Goal: Task Accomplishment & Management: Manage account settings

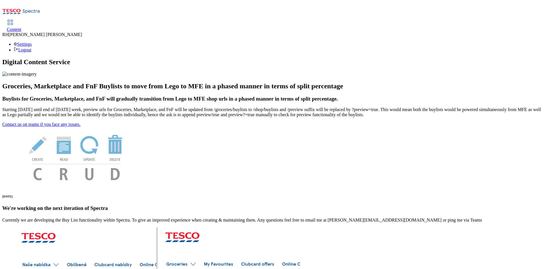
click at [21, 27] on span "Content" at bounding box center [14, 29] width 15 height 5
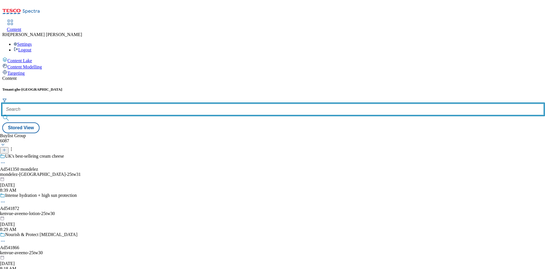
click at [131, 104] on input "text" at bounding box center [272, 109] width 541 height 11
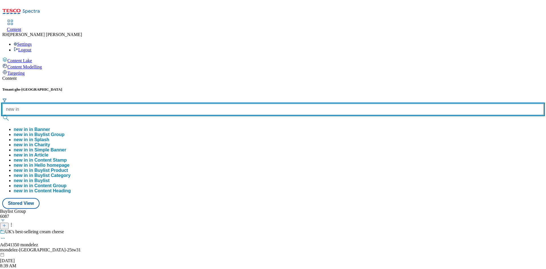
type input "new in"
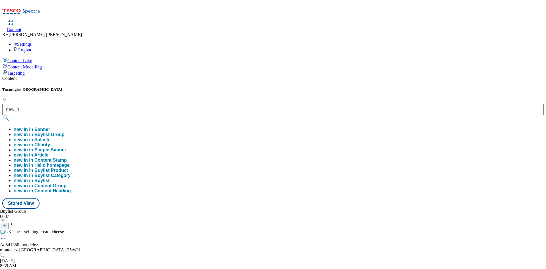
click at [65, 132] on button "new in in Buylist Group" at bounding box center [39, 134] width 51 height 5
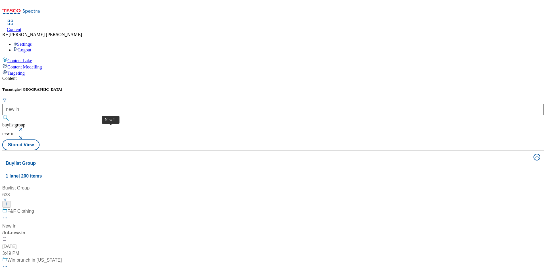
click at [16, 223] on div "New In" at bounding box center [9, 226] width 14 height 7
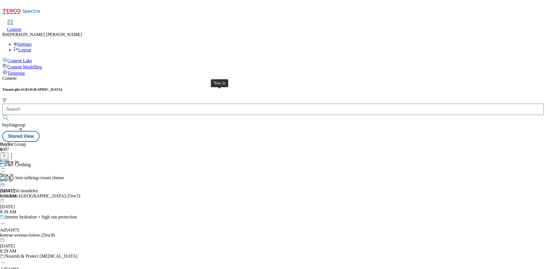
click at [18, 160] on span "New in" at bounding box center [11, 163] width 13 height 6
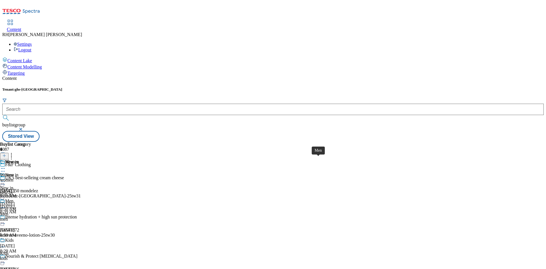
click at [8, 212] on span "Men" at bounding box center [4, 214] width 8 height 5
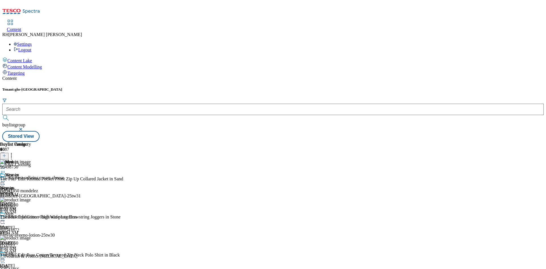
click at [6, 218] on icon at bounding box center [3, 221] width 6 height 6
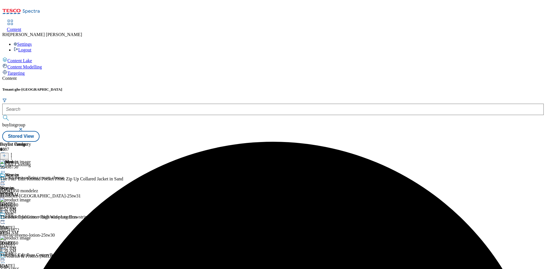
click at [5, 221] on circle at bounding box center [4, 221] width 1 height 1
click at [37, 264] on span "Un-preview" at bounding box center [27, 266] width 19 height 4
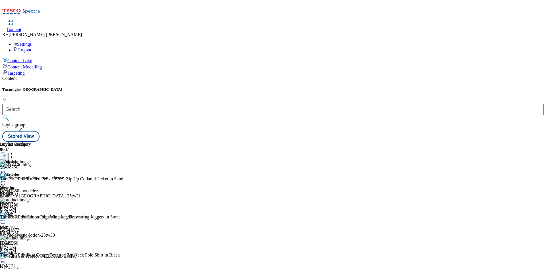
click at [14, 152] on icon at bounding box center [12, 155] width 6 height 6
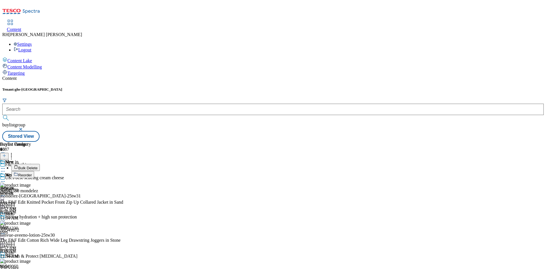
click at [38, 166] on span "Bulk Delete" at bounding box center [27, 168] width 19 height 4
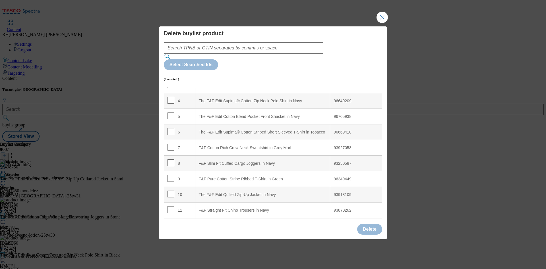
scroll to position [63, 0]
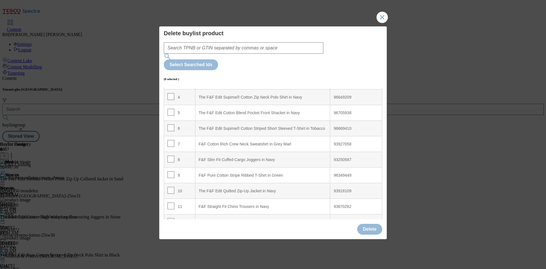
click at [173, 171] on div "9" at bounding box center [179, 175] width 24 height 8
click at [171, 171] on input "Modal" at bounding box center [170, 174] width 7 height 7
checkbox input "true"
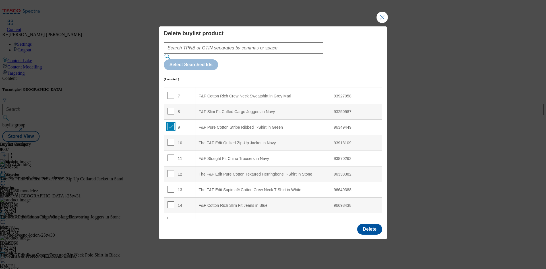
scroll to position [134, 0]
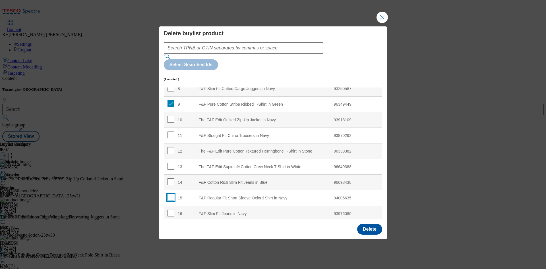
click at [170, 194] on input "Modal" at bounding box center [170, 197] width 7 height 7
checkbox input "true"
click at [364, 224] on button "Delete" at bounding box center [369, 229] width 25 height 11
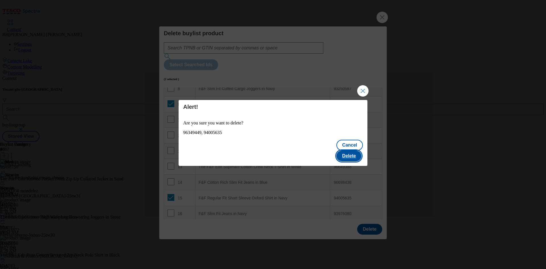
click at [347, 151] on button "Delete" at bounding box center [348, 156] width 25 height 11
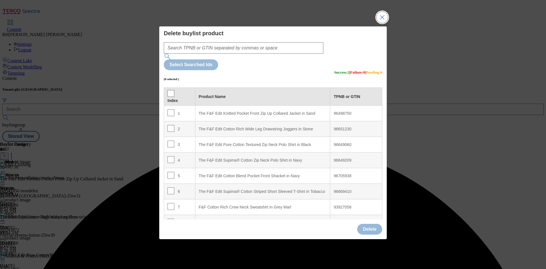
click at [384, 23] on button "Close Modal" at bounding box center [382, 17] width 11 height 11
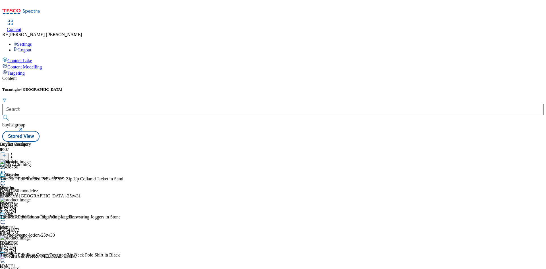
click at [6, 154] on icon at bounding box center [4, 156] width 4 height 4
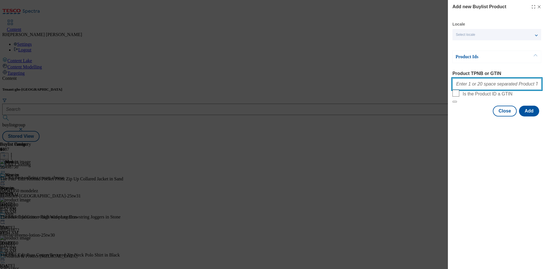
click at [487, 88] on input "Product TPNB or GTIN" at bounding box center [496, 83] width 89 height 11
paste input "96652084 96701614 96551664 96559074 96517084"
type input "96652084 96701614 96551664 96559074 96517084"
click at [532, 117] on button "Add" at bounding box center [529, 111] width 20 height 11
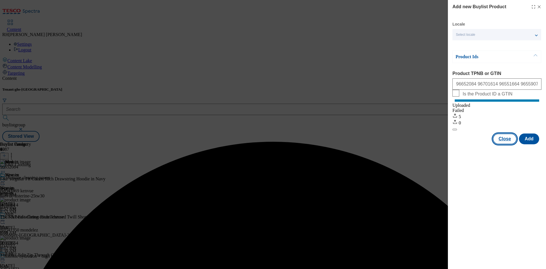
click at [503, 144] on button "Close" at bounding box center [505, 139] width 24 height 11
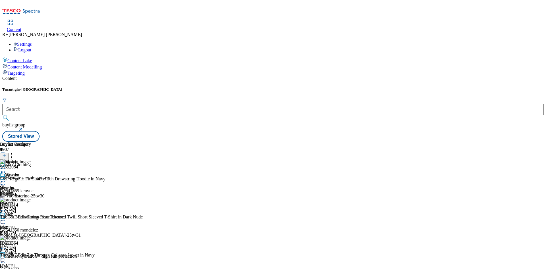
click at [12, 155] on circle at bounding box center [11, 155] width 1 height 1
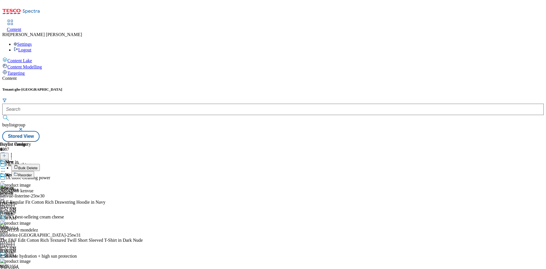
click at [32, 173] on span "Reorder" at bounding box center [25, 175] width 14 height 4
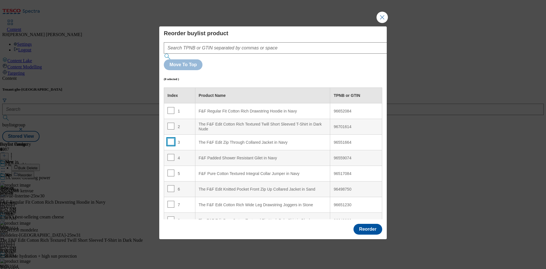
click at [171, 138] on input "Modal" at bounding box center [170, 141] width 7 height 7
checkbox input "true"
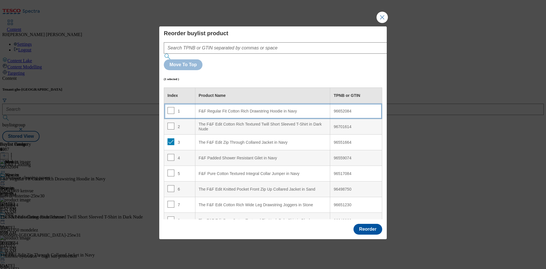
click at [269, 109] on div "F&F Regular Fit Cotton Rich Drawstring Hoodie in Navy" at bounding box center [263, 111] width 128 height 5
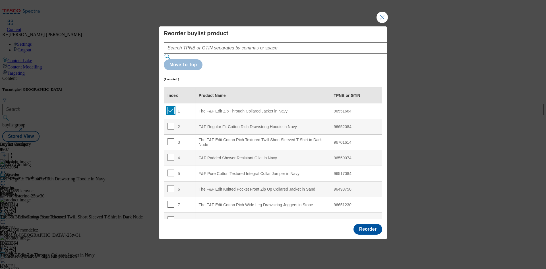
click at [172, 107] on input "Modal" at bounding box center [170, 110] width 7 height 7
checkbox input "false"
click at [168, 201] on input "Modal" at bounding box center [170, 204] width 7 height 7
checkbox input "true"
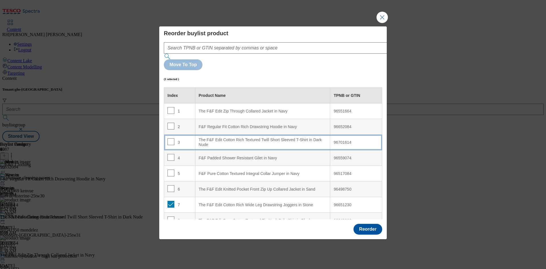
click at [226, 138] on div "The F&F Edit Cotton Rich Textured Twill Short Sleeved T-Shirt in Dark Nude" at bounding box center [263, 143] width 128 height 10
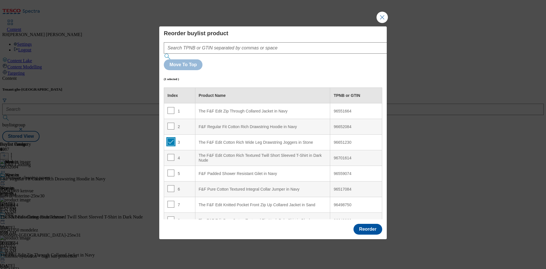
click at [172, 138] on input "Modal" at bounding box center [170, 141] width 7 height 7
checkbox input "false"
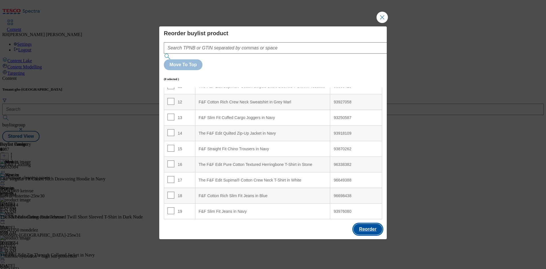
click at [365, 224] on button "Reorder" at bounding box center [367, 229] width 29 height 11
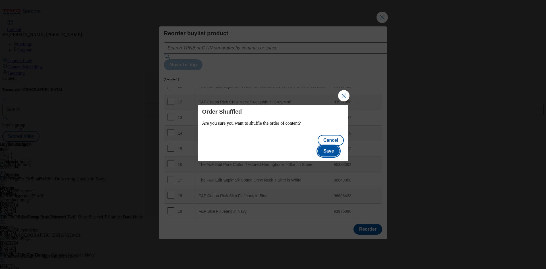
click at [330, 146] on button "Save" at bounding box center [329, 151] width 22 height 11
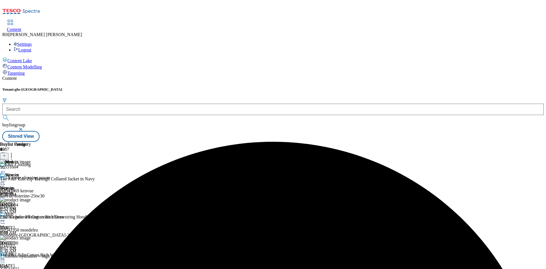
click at [6, 218] on icon at bounding box center [3, 221] width 6 height 6
click at [24, 231] on span "Edit" at bounding box center [21, 233] width 7 height 4
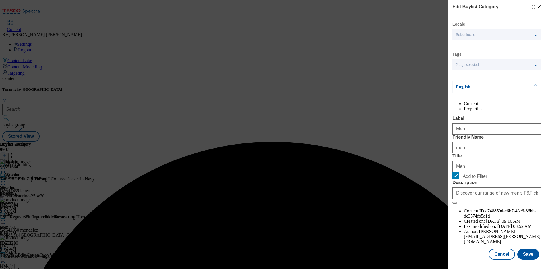
scroll to position [17, 0]
click at [526, 249] on button "Save" at bounding box center [528, 254] width 22 height 11
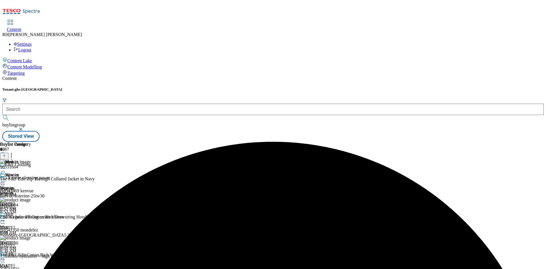
click at [3, 221] on circle at bounding box center [3, 221] width 1 height 1
click at [39, 256] on li "Preview" at bounding box center [25, 259] width 28 height 7
click at [6, 218] on icon at bounding box center [3, 221] width 6 height 6
click at [31, 257] on span "Preview" at bounding box center [24, 259] width 13 height 4
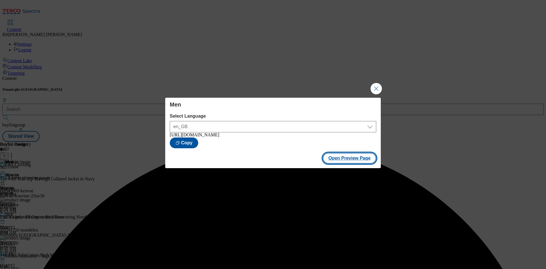
click at [357, 160] on button "Open Preview Page" at bounding box center [350, 158] width 54 height 11
click at [376, 88] on button "Close Modal" at bounding box center [376, 88] width 11 height 11
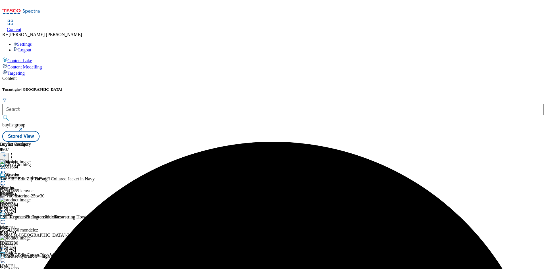
click at [6, 218] on icon at bounding box center [3, 221] width 6 height 6
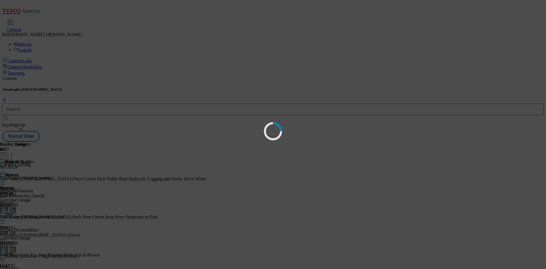
scroll to position [0, 0]
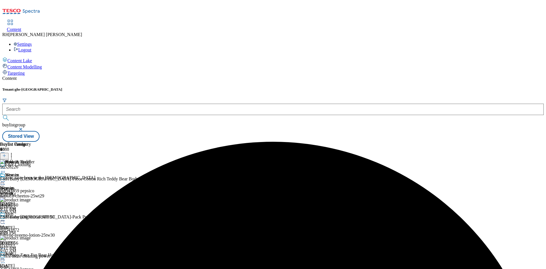
click at [6, 166] on icon at bounding box center [3, 169] width 6 height 6
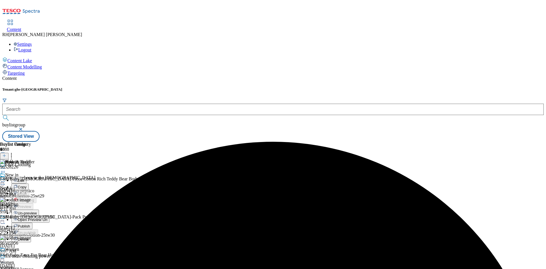
click at [37, 211] on span "Un-preview" at bounding box center [27, 213] width 19 height 4
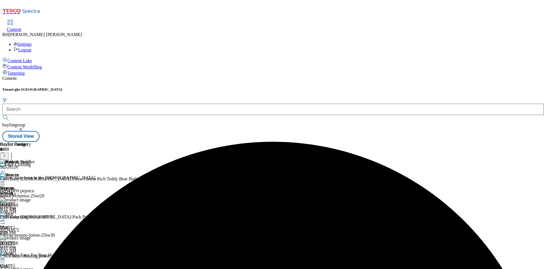
click at [12, 155] on circle at bounding box center [11, 155] width 1 height 1
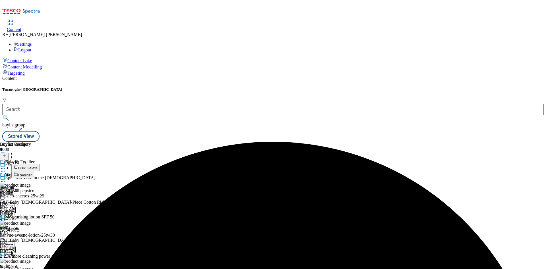
click at [38, 166] on span "Bulk Delete" at bounding box center [27, 168] width 19 height 4
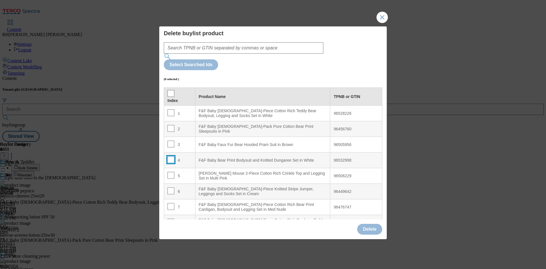
click at [171, 156] on input "Modal" at bounding box center [170, 159] width 7 height 7
checkbox input "true"
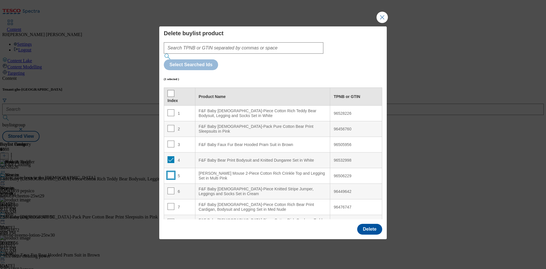
click at [170, 172] on input "Modal" at bounding box center [170, 175] width 7 height 7
checkbox input "true"
click at [171, 188] on input "Modal" at bounding box center [170, 191] width 7 height 7
checkbox input "true"
click at [171, 88] on th "Index" at bounding box center [179, 97] width 31 height 18
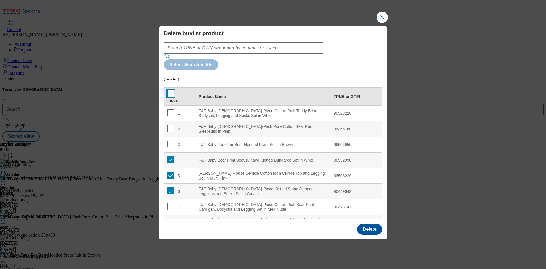
click at [170, 90] on input "Modal" at bounding box center [170, 93] width 7 height 7
checkbox input "true"
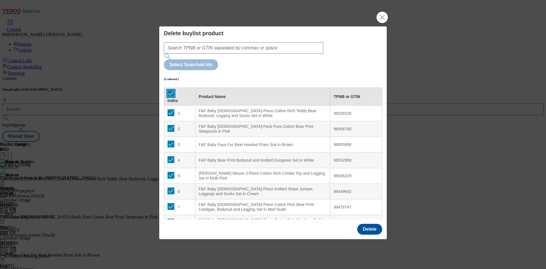
checkbox input "true"
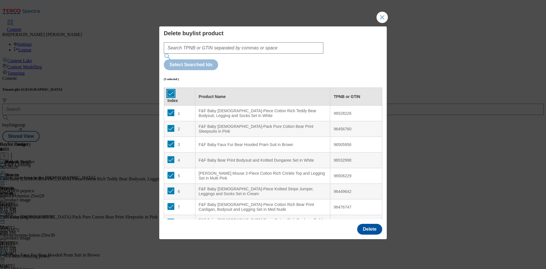
checkbox input "true"
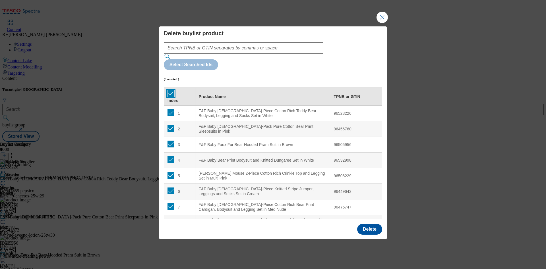
checkbox input "true"
click at [170, 109] on input "Modal" at bounding box center [170, 112] width 7 height 7
checkbox input "false"
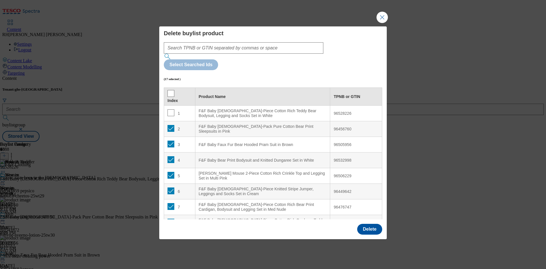
click at [169, 121] on td "2" at bounding box center [179, 129] width 31 height 16
click at [170, 141] on input "Modal" at bounding box center [170, 144] width 7 height 7
checkbox input "false"
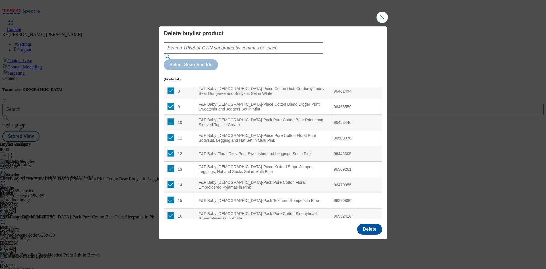
scroll to position [166, 0]
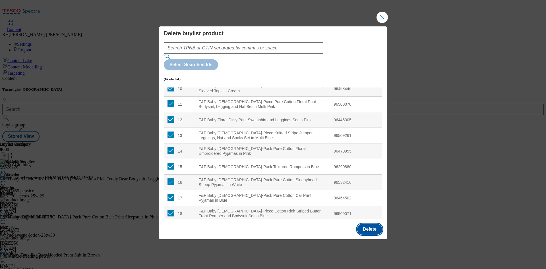
click at [378, 224] on button "Delete" at bounding box center [369, 229] width 25 height 11
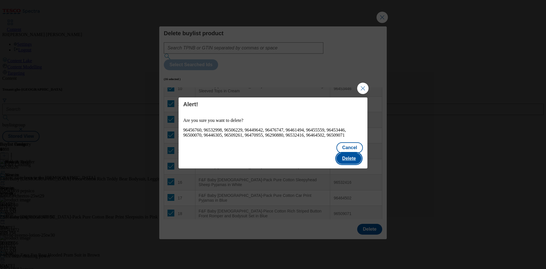
click at [357, 154] on button "Delete" at bounding box center [348, 158] width 25 height 11
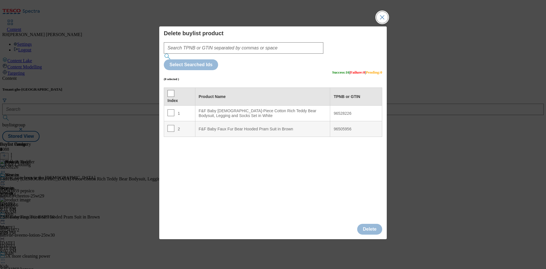
click at [382, 23] on button "Close Modal" at bounding box center [382, 17] width 11 height 11
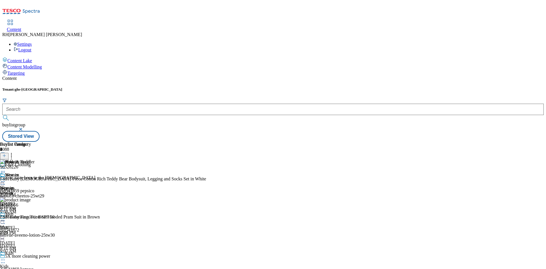
click at [6, 154] on icon at bounding box center [4, 156] width 4 height 4
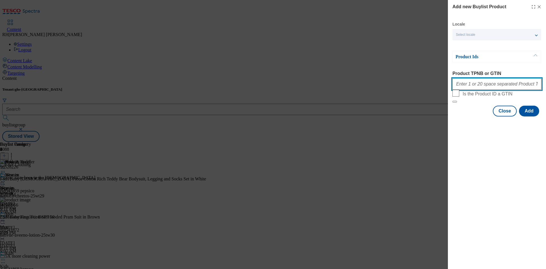
click at [492, 83] on input "Product TPNB or GTIN" at bounding box center [496, 83] width 89 height 11
paste input "96470990 96500374 96478388 96559143 96517809 96528946 96699558 96680793 9674476…"
type input "96470990 96500374 96478388 96559143 96517809 96528946 96699558 96680793 9674476…"
click at [534, 117] on button "Add" at bounding box center [529, 111] width 20 height 11
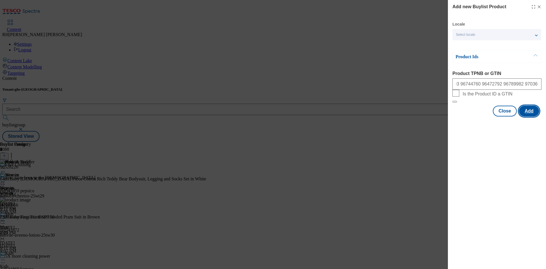
scroll to position [0, 0]
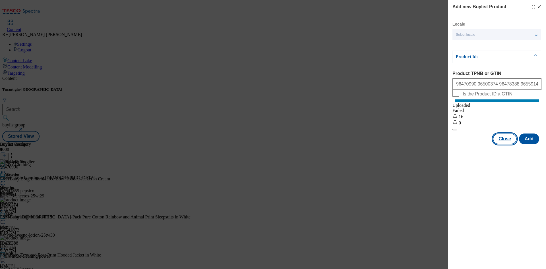
click at [508, 143] on button "Close" at bounding box center [505, 139] width 24 height 11
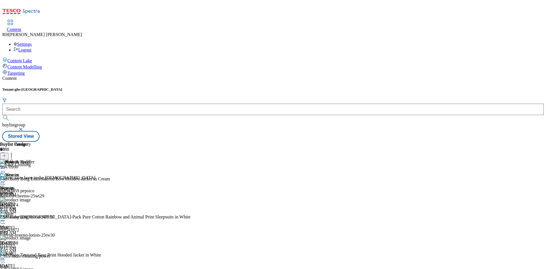
scroll to position [8, 0]
click at [14, 152] on icon at bounding box center [12, 155] width 6 height 6
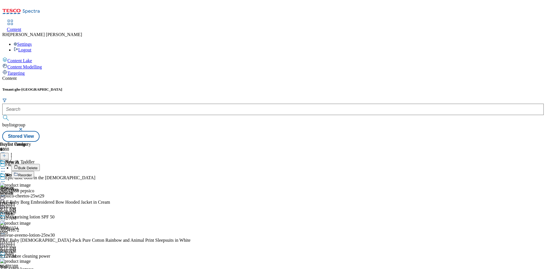
click at [32, 173] on span "Reorder" at bounding box center [25, 175] width 14 height 4
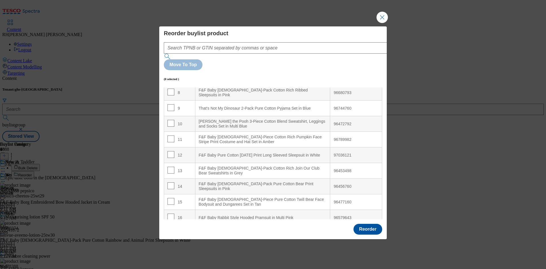
scroll to position [166, 0]
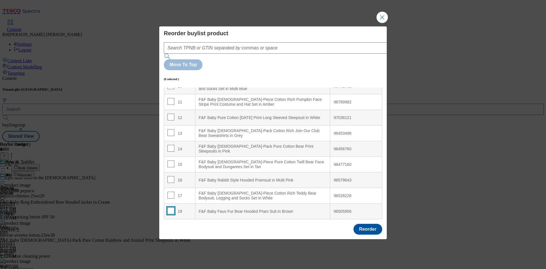
click at [171, 208] on input "Modal" at bounding box center [170, 211] width 7 height 7
checkbox input "true"
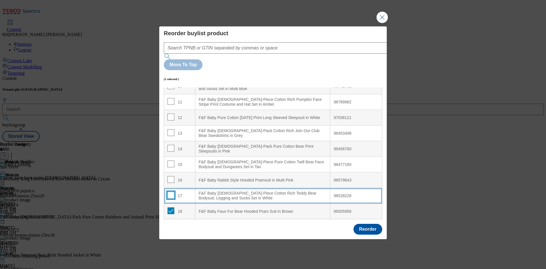
click at [170, 192] on input "Modal" at bounding box center [170, 195] width 7 height 7
checkbox input "true"
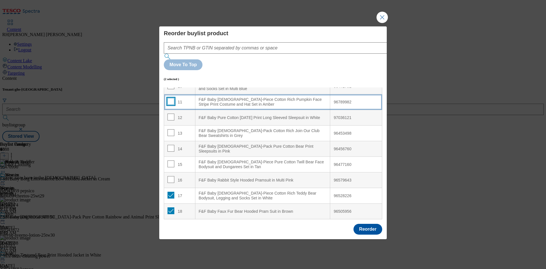
click at [171, 98] on input "Modal" at bounding box center [170, 101] width 7 height 7
checkbox input "true"
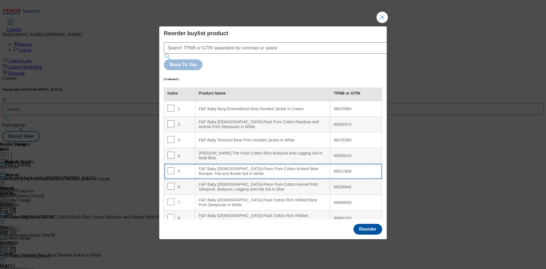
scroll to position [0, 0]
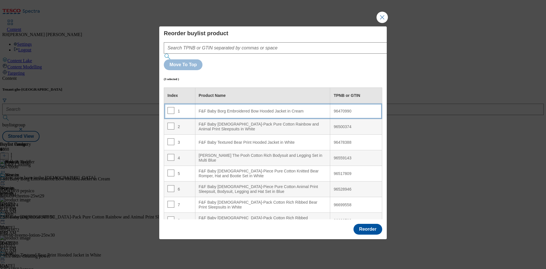
click at [258, 109] on div "F&F Baby Borg Embroidered Bow Hooded Jacket in Cream" at bounding box center [263, 111] width 128 height 5
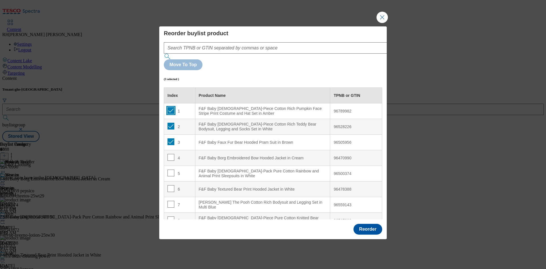
click at [172, 107] on input "Modal" at bounding box center [170, 110] width 7 height 7
checkbox input "false"
click at [171, 123] on input "Modal" at bounding box center [170, 126] width 7 height 7
checkbox input "false"
click at [171, 138] on input "Modal" at bounding box center [170, 141] width 7 height 7
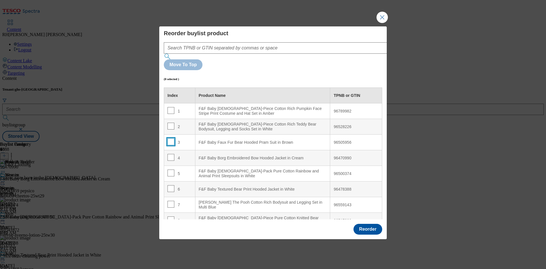
click at [171, 138] on input "Modal" at bounding box center [170, 141] width 7 height 7
checkbox input "true"
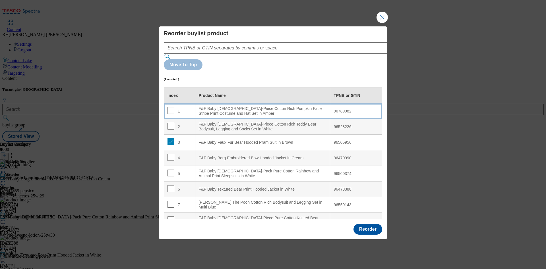
click at [251, 106] on div "F&F Baby 2-Piece Cotton Rich Pumpkin Face Stripe Print Costume and Hat Set in A…" at bounding box center [263, 111] width 128 height 10
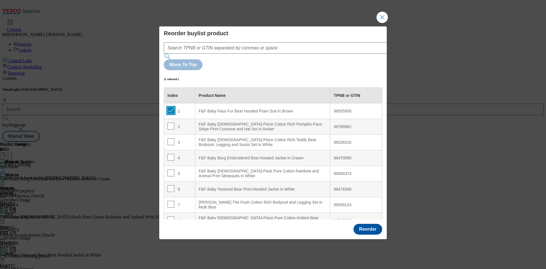
click at [171, 107] on input "Modal" at bounding box center [170, 110] width 7 height 7
checkbox input "false"
click at [171, 154] on input "Modal" at bounding box center [170, 157] width 7 height 7
checkbox input "true"
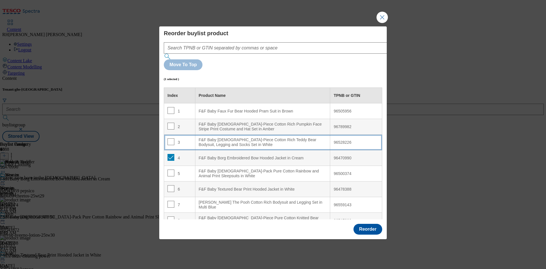
click at [211, 138] on div "F&F Baby 3-Piece Cotton Rich Teddy Bear Bodysuit, Legging and Socks Set in White" at bounding box center [263, 143] width 128 height 10
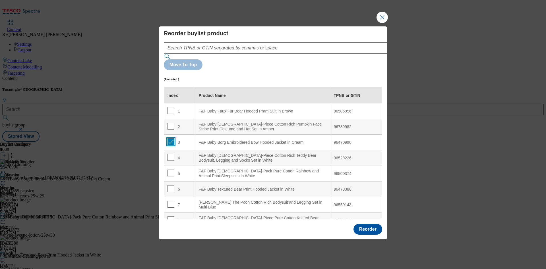
click at [171, 138] on input "Modal" at bounding box center [170, 141] width 7 height 7
checkbox input "false"
click at [362, 224] on button "Reorder" at bounding box center [367, 229] width 29 height 11
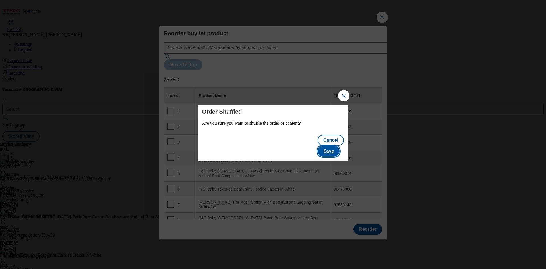
click at [327, 146] on button "Save" at bounding box center [329, 151] width 22 height 11
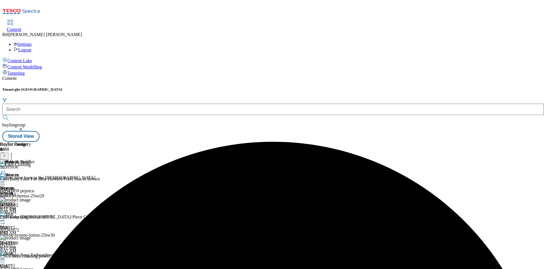
click at [3, 168] on circle at bounding box center [3, 168] width 1 height 1
click at [24, 179] on span "Edit" at bounding box center [21, 181] width 7 height 4
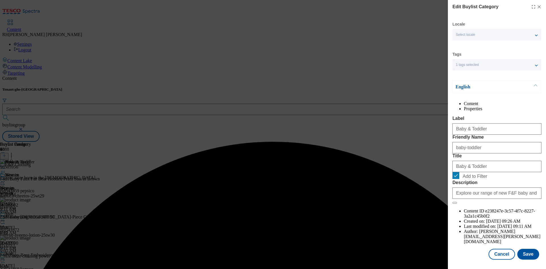
scroll to position [17, 0]
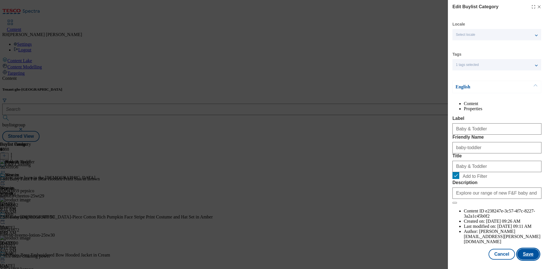
click at [527, 249] on button "Save" at bounding box center [528, 254] width 22 height 11
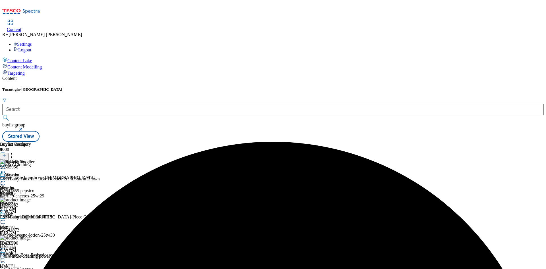
click at [6, 166] on icon at bounding box center [3, 169] width 6 height 6
click at [31, 205] on span "Preview" at bounding box center [24, 207] width 13 height 4
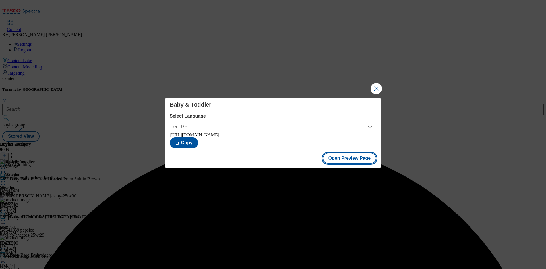
click at [357, 162] on button "Open Preview Page" at bounding box center [350, 158] width 54 height 11
click at [377, 83] on button "Close Modal" at bounding box center [376, 88] width 11 height 11
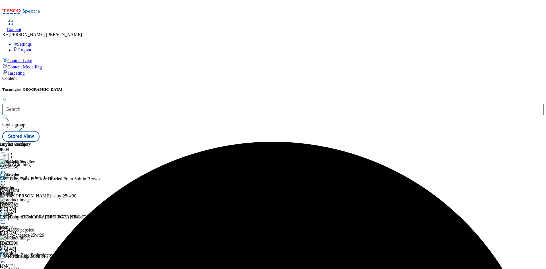
click at [6, 166] on icon at bounding box center [3, 169] width 6 height 6
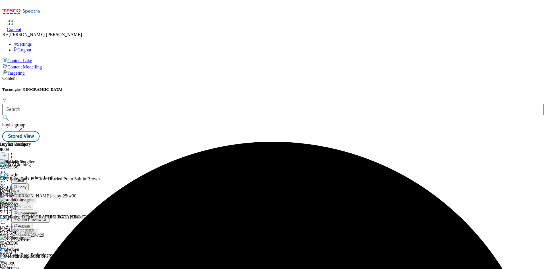
click at [30, 224] on span "Publish" at bounding box center [24, 226] width 13 height 4
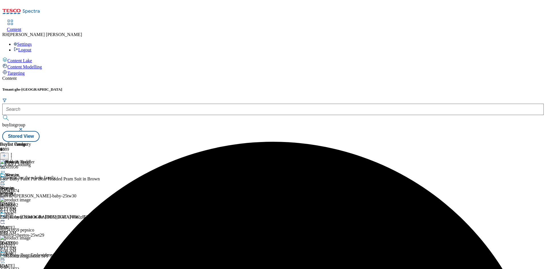
scroll to position [55, 0]
click at [34, 269] on div "kids" at bounding box center [17, 271] width 34 height 5
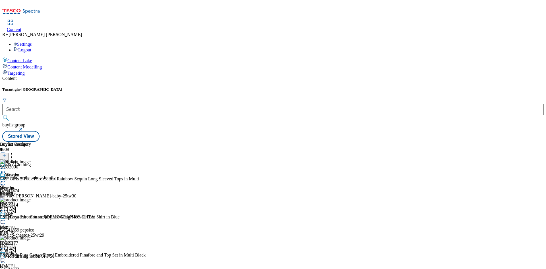
click at [34, 269] on div "kids" at bounding box center [17, 271] width 34 height 5
click at [6, 257] on icon at bounding box center [3, 260] width 6 height 6
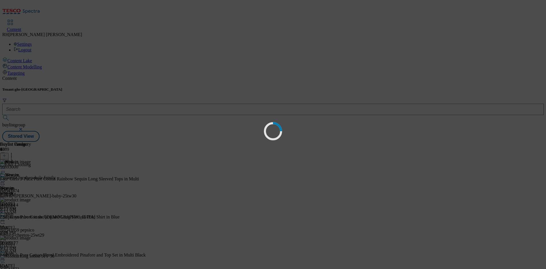
scroll to position [0, 0]
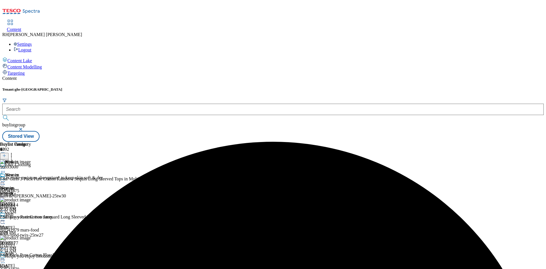
click at [34, 257] on div at bounding box center [17, 260] width 34 height 7
click at [14, 152] on icon at bounding box center [12, 155] width 6 height 6
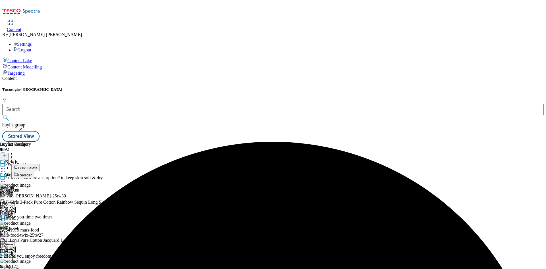
click at [38, 166] on span "Bulk Delete" at bounding box center [27, 168] width 19 height 4
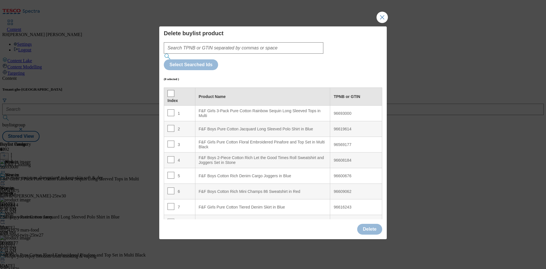
click at [173, 88] on th "Index" at bounding box center [179, 97] width 31 height 18
click at [171, 90] on input "Modal" at bounding box center [170, 93] width 7 height 7
checkbox input "true"
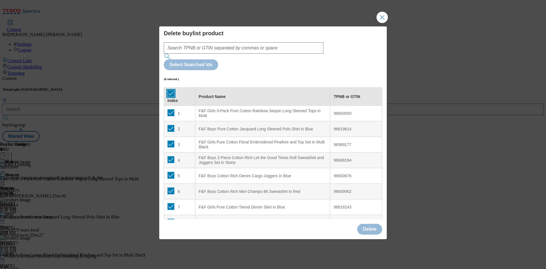
checkbox input "true"
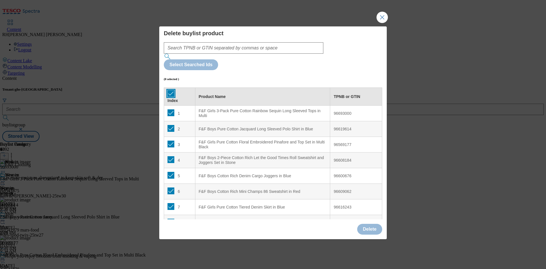
checkbox input "true"
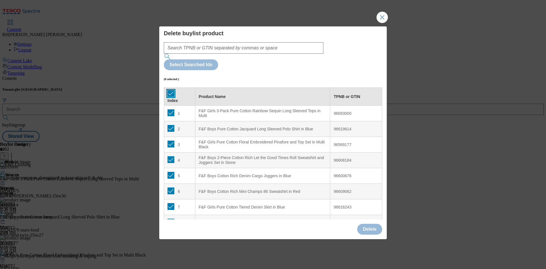
checkbox input "true"
click at [373, 224] on button "Delete" at bounding box center [369, 229] width 25 height 11
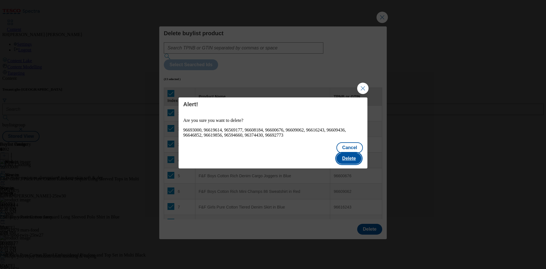
click at [351, 156] on button "Delete" at bounding box center [348, 158] width 25 height 11
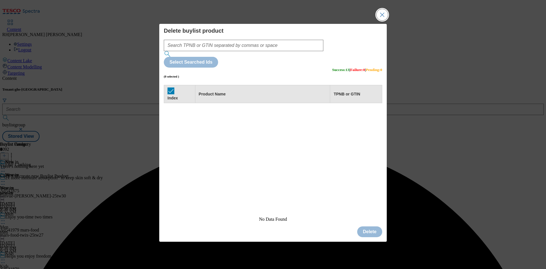
click at [381, 20] on button "Close Modal" at bounding box center [382, 14] width 11 height 11
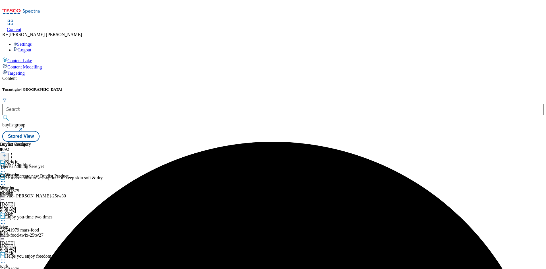
click at [6, 154] on icon at bounding box center [4, 156] width 4 height 4
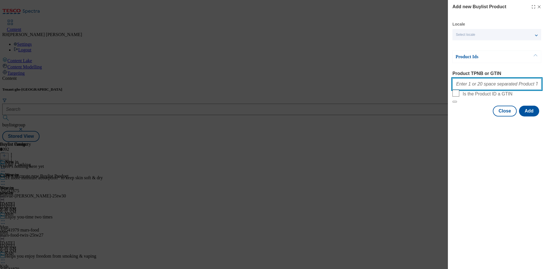
click at [499, 88] on input "Product TPNB or GTIN" at bounding box center [496, 83] width 89 height 11
paste input "96604159 96574988 96588230 96620963 96527481 96680211 96500790 96475506 9658067…"
type input "96604159 96574988 96588230 96620963 96527481 96680211 96500790 96475506 9658067…"
click at [533, 117] on button "Add" at bounding box center [529, 111] width 20 height 11
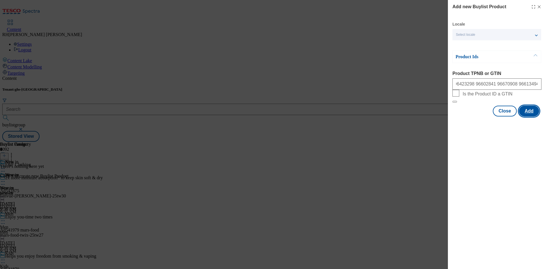
scroll to position [0, 0]
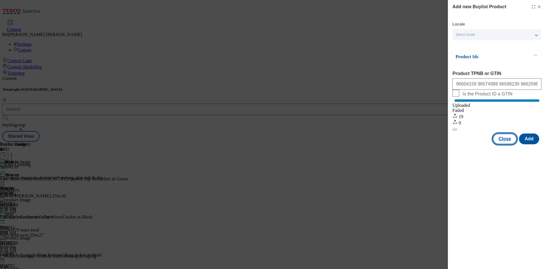
click at [512, 142] on button "Close" at bounding box center [505, 139] width 24 height 11
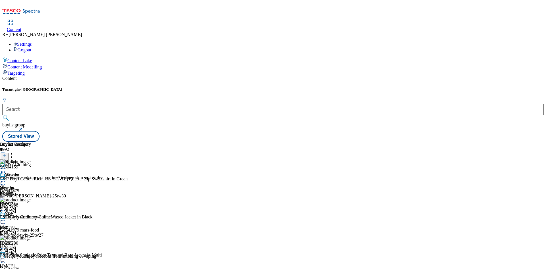
click at [3, 260] on circle at bounding box center [3, 260] width 1 height 1
click at [24, 269] on span "Edit" at bounding box center [21, 272] width 7 height 4
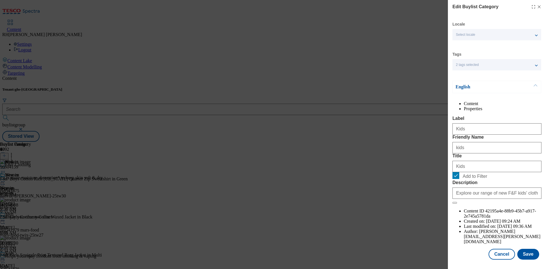
scroll to position [17, 0]
click at [521, 249] on button "Save" at bounding box center [528, 254] width 22 height 11
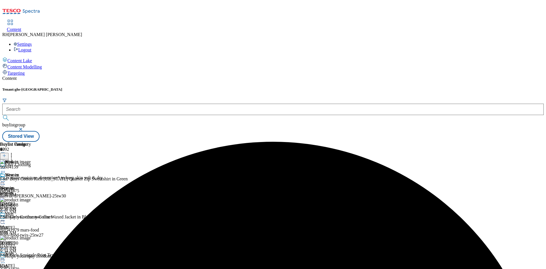
scroll to position [55, 0]
click at [6, 257] on icon at bounding box center [3, 260] width 6 height 6
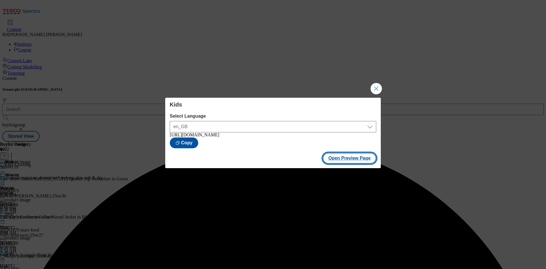
click at [359, 162] on button "Open Preview Page" at bounding box center [350, 158] width 54 height 11
click at [373, 85] on button "Close Modal" at bounding box center [376, 88] width 11 height 11
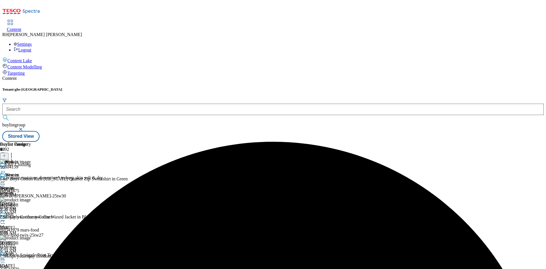
scroll to position [55, 0]
click at [6, 257] on icon at bounding box center [3, 260] width 6 height 6
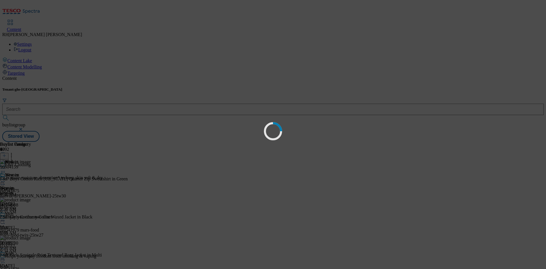
scroll to position [0, 0]
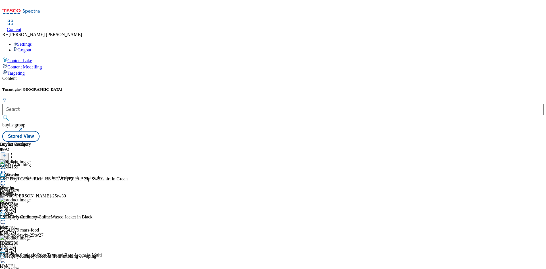
click at [34, 269] on div "kids" at bounding box center [17, 271] width 34 height 5
click at [14, 152] on icon at bounding box center [12, 155] width 6 height 6
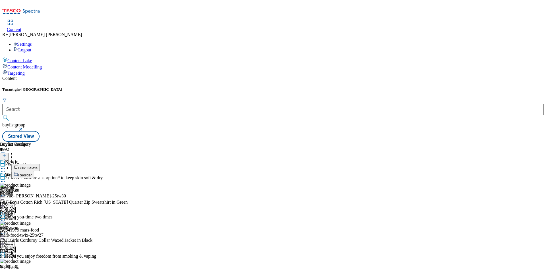
click at [32, 173] on span "Reorder" at bounding box center [25, 175] width 14 height 4
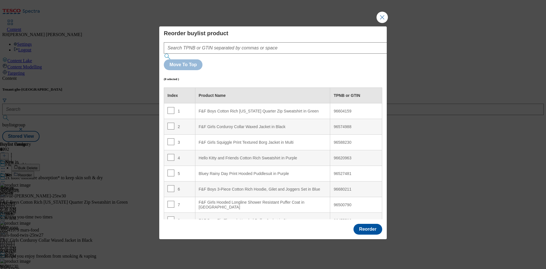
scroll to position [181, 0]
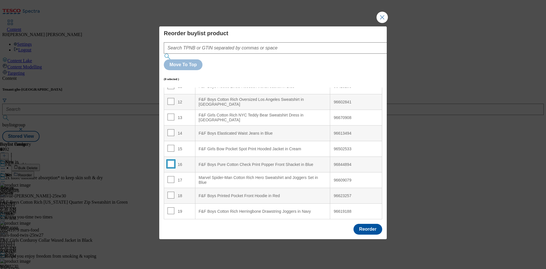
click at [169, 161] on input "Modal" at bounding box center [170, 164] width 7 height 7
checkbox input "true"
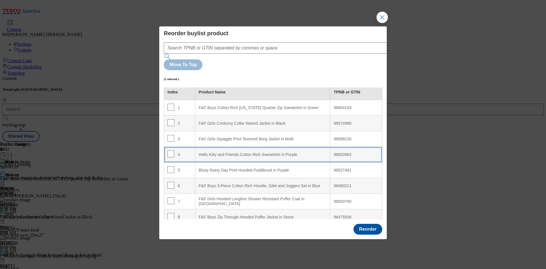
scroll to position [0, 0]
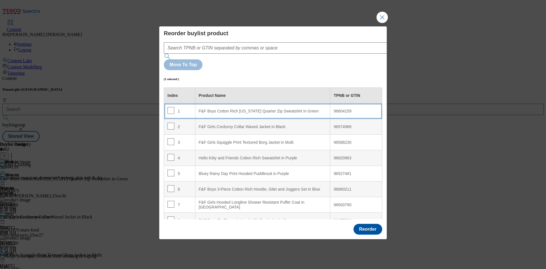
click at [282, 109] on div "F&F Boys Cotton Rich New York Quarter Zip Sweatshirt in Green" at bounding box center [263, 111] width 128 height 5
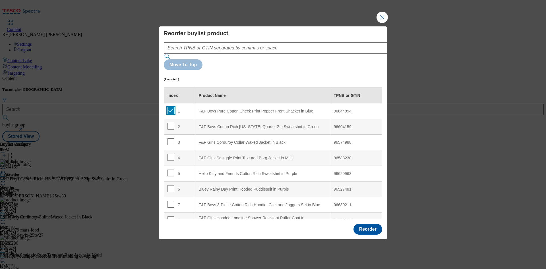
click at [169, 107] on input "Modal" at bounding box center [170, 110] width 7 height 7
checkbox input "false"
click at [373, 224] on button "Reorder" at bounding box center [367, 229] width 29 height 11
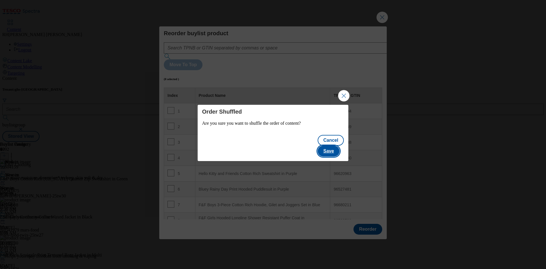
click at [335, 146] on button "Save" at bounding box center [329, 151] width 22 height 11
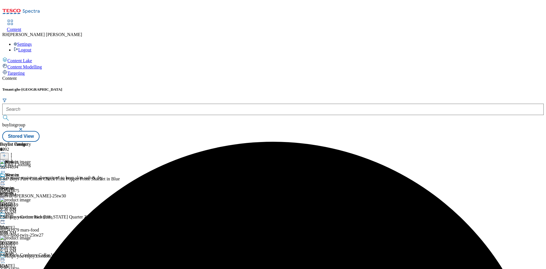
click at [6, 257] on icon at bounding box center [3, 260] width 6 height 6
click at [24, 269] on span "Edit" at bounding box center [21, 272] width 7 height 4
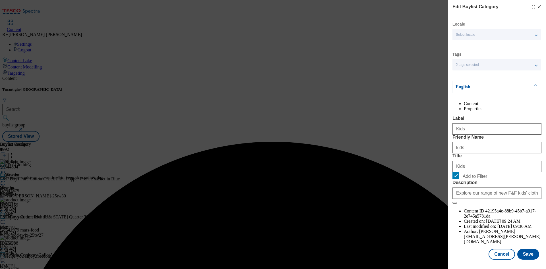
scroll to position [17, 0]
click at [524, 249] on button "Save" at bounding box center [528, 254] width 22 height 11
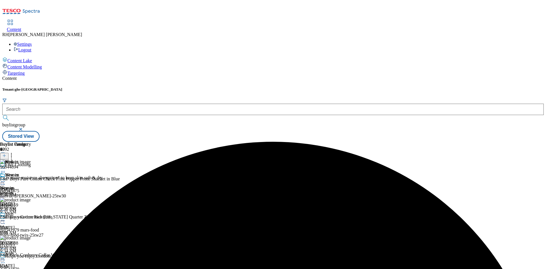
click at [34, 251] on div "Kids Kids kids Aug 29, 2025 9:37 AM" at bounding box center [17, 270] width 34 height 39
click at [6, 257] on icon at bounding box center [3, 260] width 6 height 6
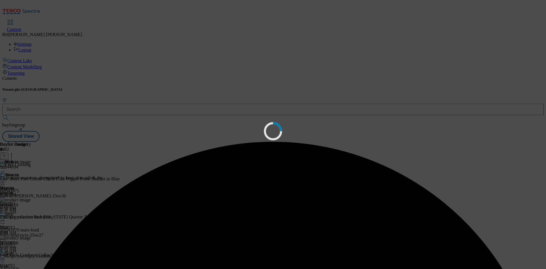
scroll to position [0, 0]
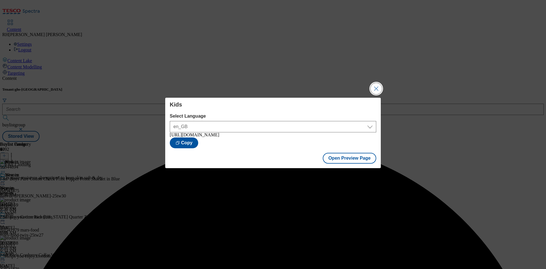
click at [377, 83] on button "Close Modal" at bounding box center [376, 88] width 11 height 11
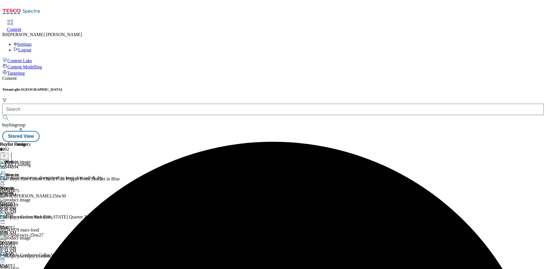
click at [6, 257] on icon at bounding box center [3, 260] width 6 height 6
